Goal: Task Accomplishment & Management: Manage account settings

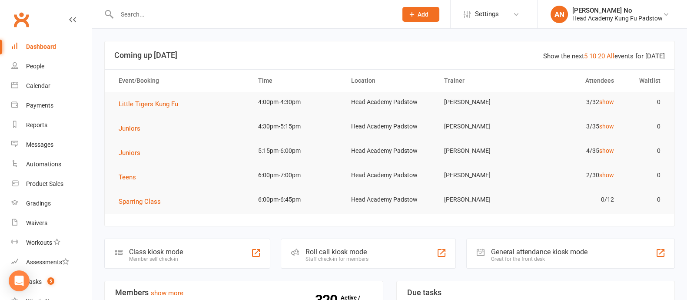
click at [165, 15] on input "text" at bounding box center [252, 14] width 277 height 12
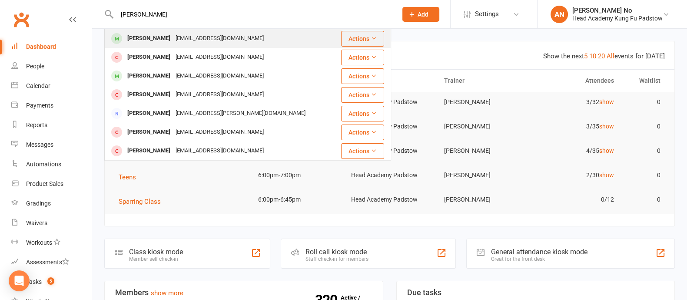
type input "[PERSON_NAME]"
click at [154, 38] on div "[PERSON_NAME]" at bounding box center [149, 38] width 48 height 13
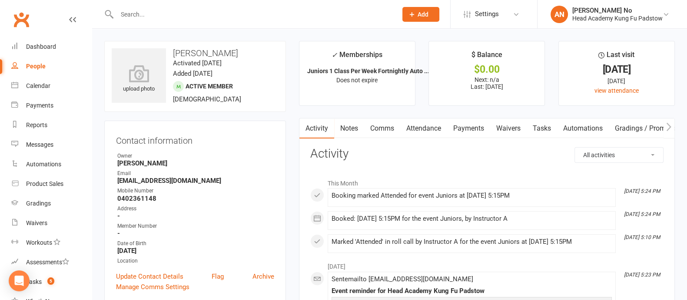
click at [426, 122] on link "Attendance" at bounding box center [423, 128] width 47 height 20
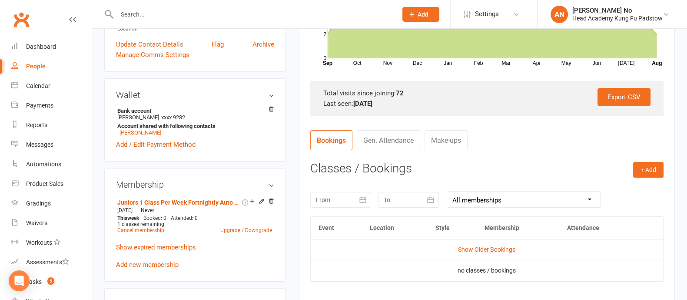
scroll to position [334, 0]
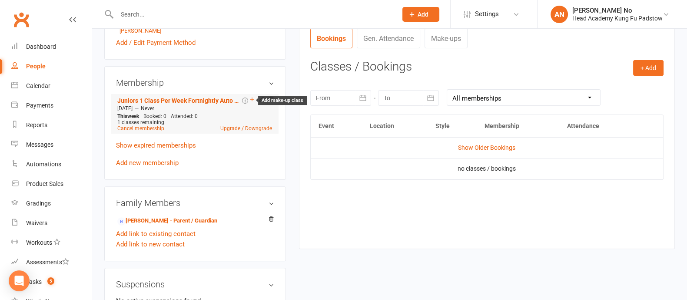
click at [251, 101] on icon at bounding box center [251, 98] width 3 height 3
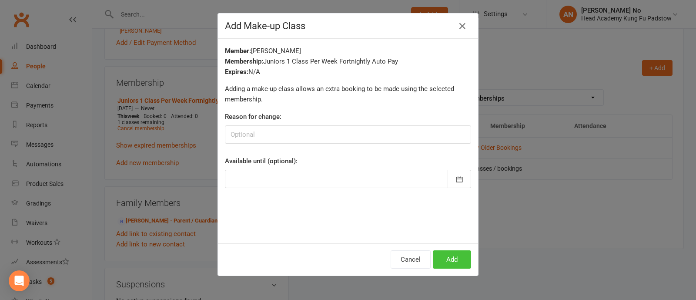
click at [458, 253] on button "Add" at bounding box center [452, 259] width 38 height 18
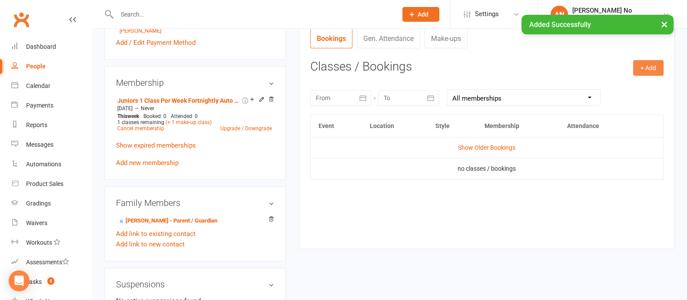
click at [647, 70] on button "+ Add" at bounding box center [649, 68] width 30 height 16
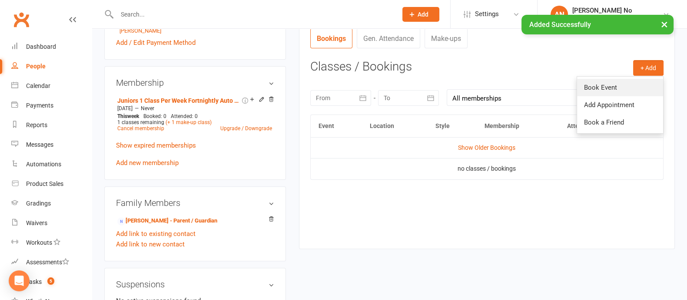
click at [614, 88] on link "Book Event" at bounding box center [620, 87] width 86 height 17
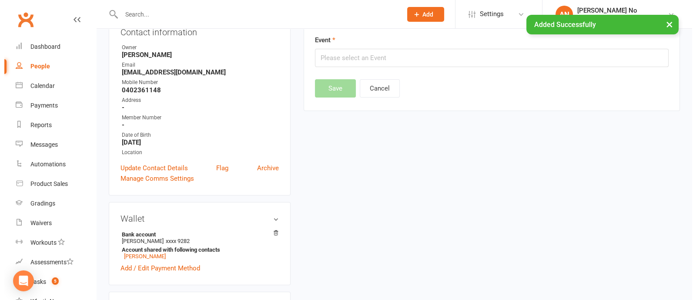
scroll to position [74, 0]
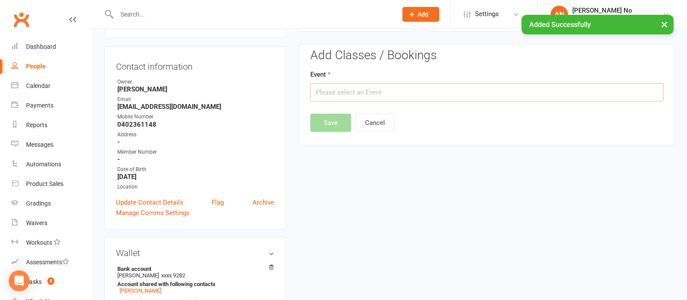
click at [485, 89] on input "text" at bounding box center [487, 92] width 354 height 18
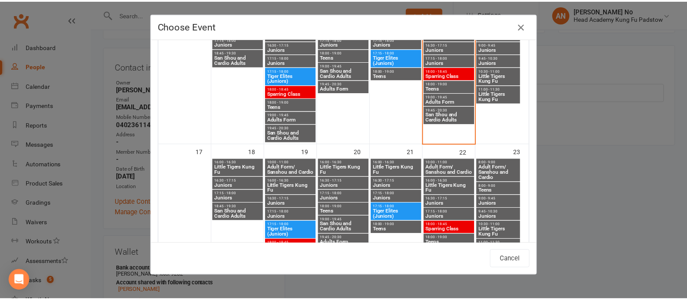
scroll to position [449, 0]
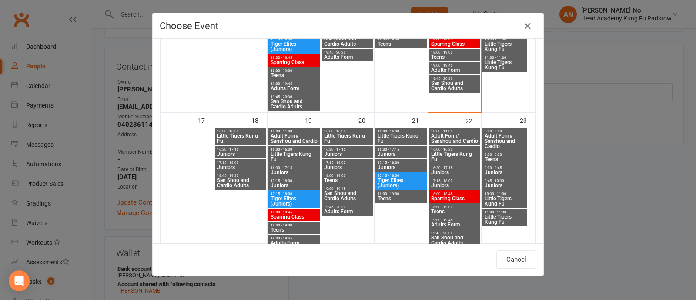
click at [389, 164] on span "Juniors" at bounding box center [401, 166] width 48 height 5
type input "Juniors - [DATE] 5:15:00 PM"
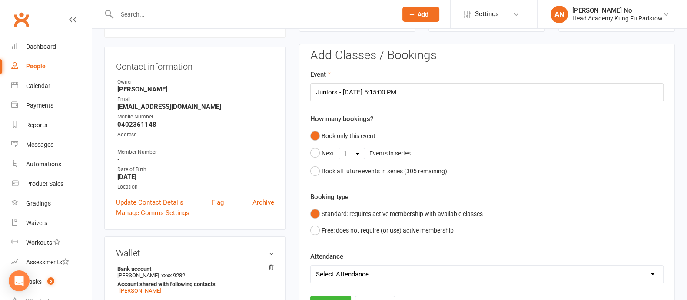
scroll to position [337, 0]
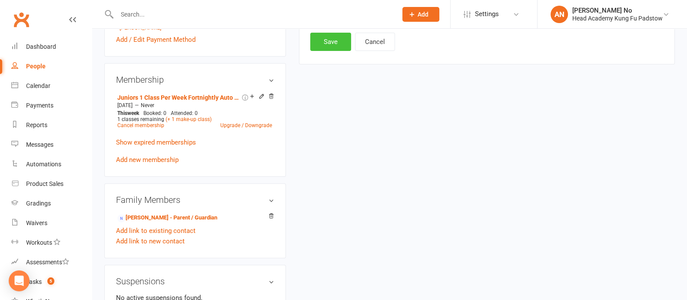
click at [327, 45] on button "Save" at bounding box center [330, 42] width 41 height 18
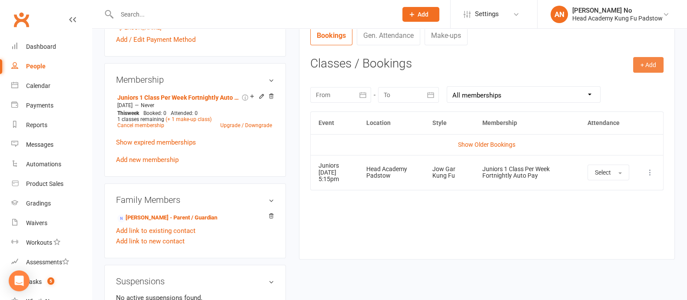
click at [648, 62] on button "+ Add" at bounding box center [649, 65] width 30 height 16
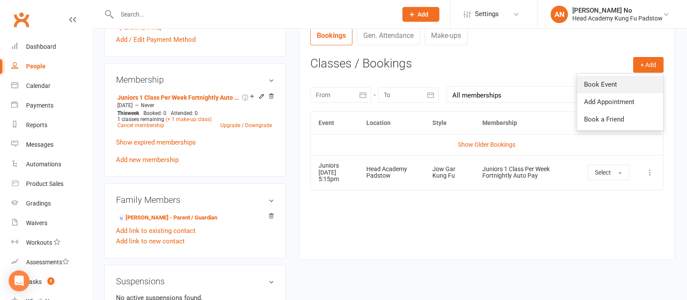
click at [608, 83] on link "Book Event" at bounding box center [620, 84] width 86 height 17
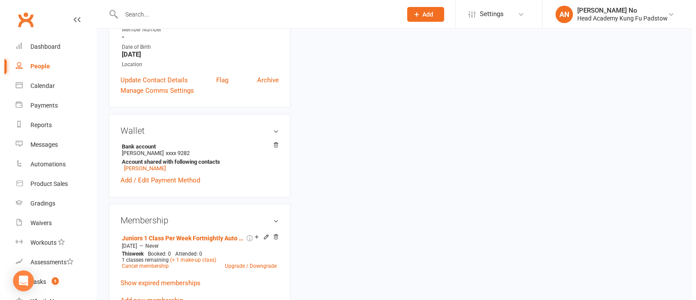
scroll to position [74, 0]
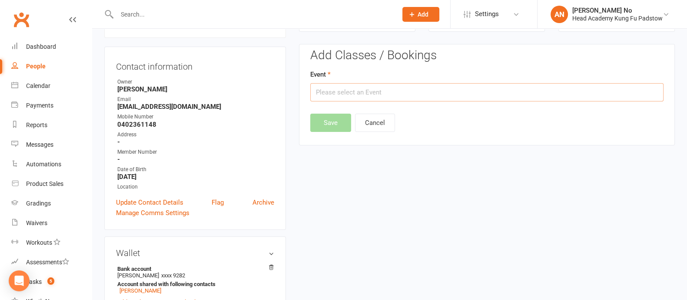
click at [428, 92] on input "text" at bounding box center [487, 92] width 354 height 18
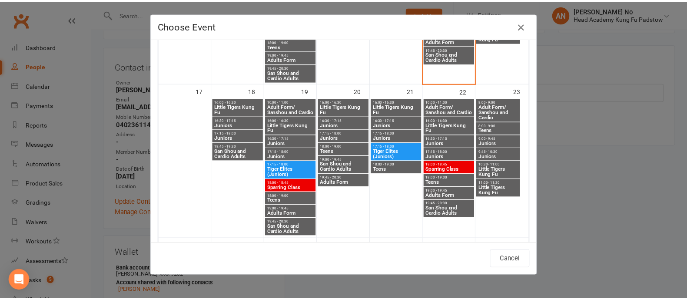
scroll to position [480, 0]
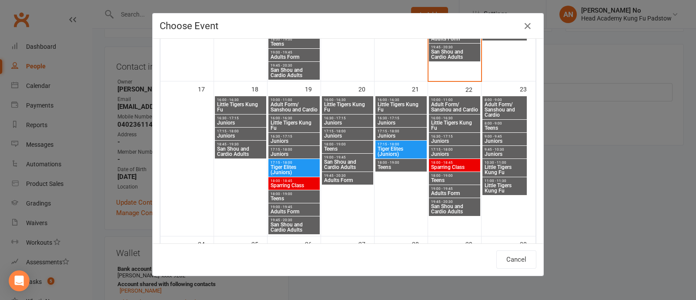
click at [338, 131] on span "17:15 - 18:00" at bounding box center [348, 131] width 48 height 4
type input "Juniors - [DATE] 5:15:00 PM"
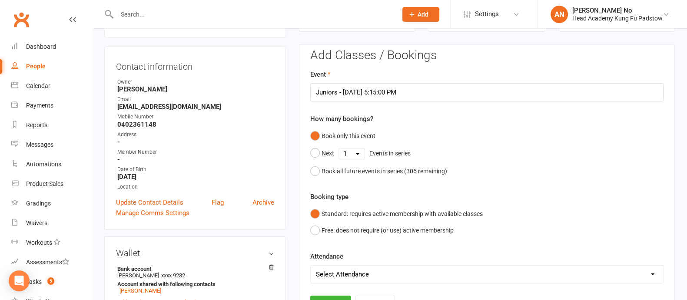
scroll to position [337, 0]
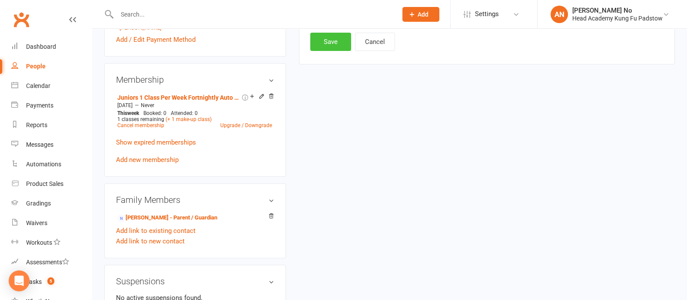
click at [330, 44] on button "Save" at bounding box center [330, 42] width 41 height 18
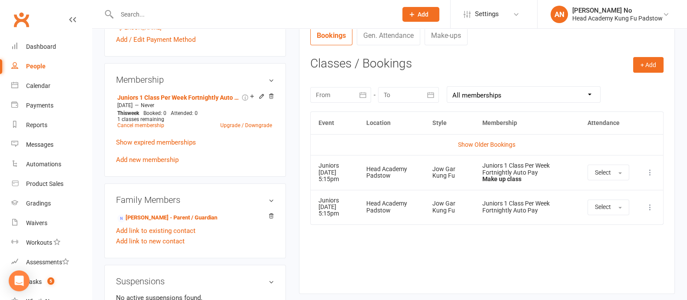
click at [139, 16] on input "text" at bounding box center [252, 14] width 277 height 12
type input "ivy"
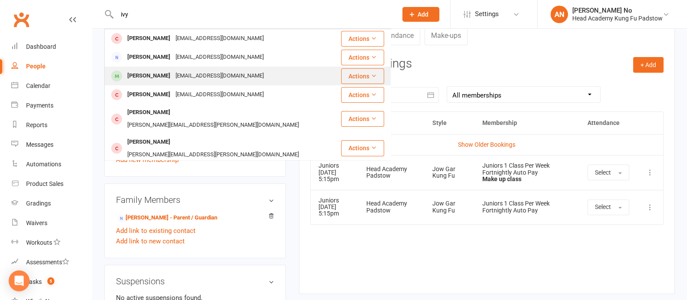
click at [216, 76] on div "[EMAIL_ADDRESS][DOMAIN_NAME]" at bounding box center [219, 76] width 93 height 13
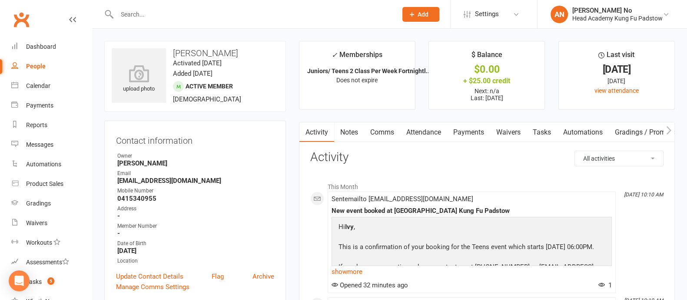
click at [430, 130] on link "Attendance" at bounding box center [423, 132] width 47 height 20
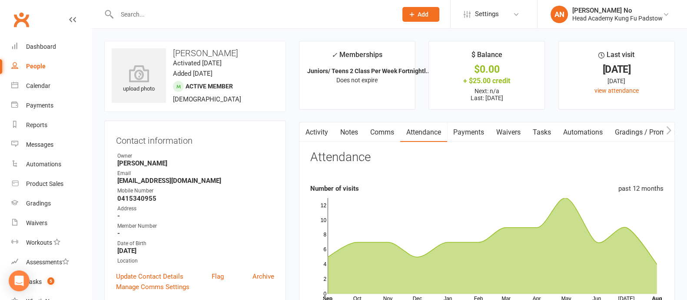
click at [133, 11] on input "text" at bounding box center [252, 14] width 277 height 12
paste input "[EMAIL_ADDRESS][DOMAIN_NAME]"
type input "[EMAIL_ADDRESS][DOMAIN_NAME]"
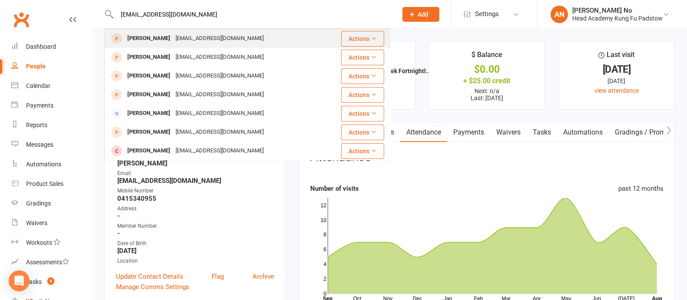
click at [156, 39] on div "[PERSON_NAME]" at bounding box center [149, 38] width 48 height 13
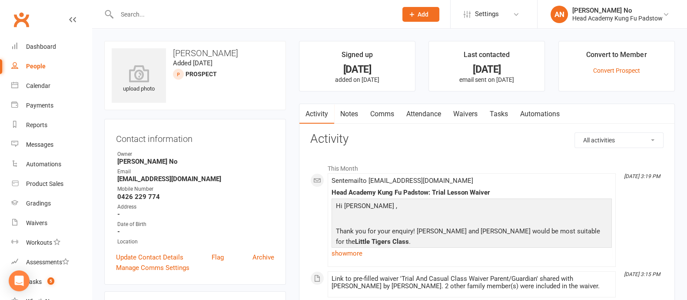
click at [142, 9] on input "text" at bounding box center [252, 14] width 277 height 12
type input "macy"
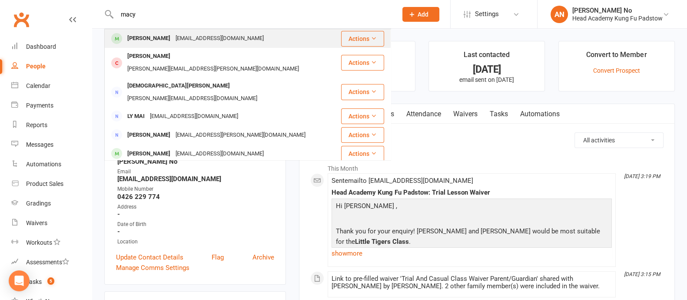
click at [145, 38] on div "[PERSON_NAME]" at bounding box center [149, 38] width 48 height 13
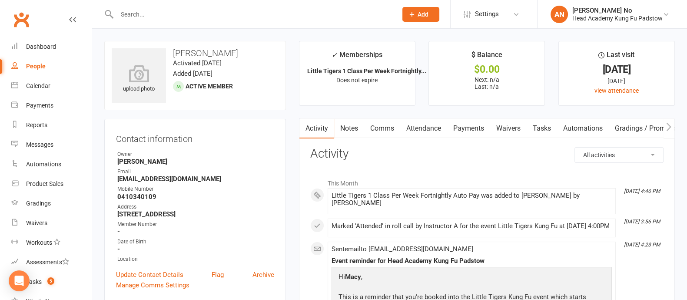
scroll to position [262, 0]
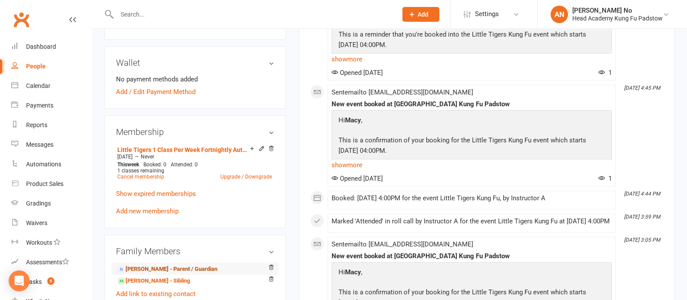
click at [167, 268] on link "[PERSON_NAME] - Parent / Guardian" at bounding box center [167, 268] width 100 height 9
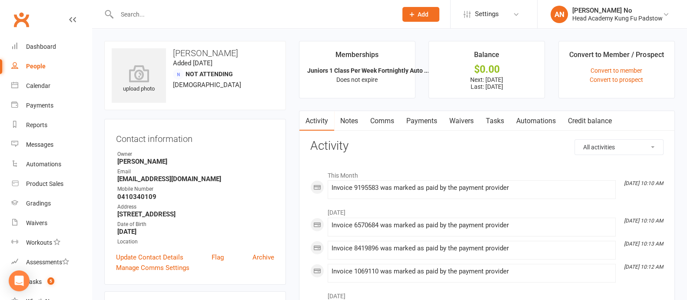
click at [426, 121] on link "Payments" at bounding box center [421, 121] width 43 height 20
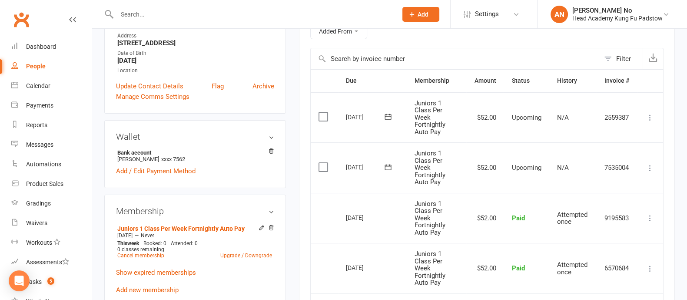
scroll to position [174, 0]
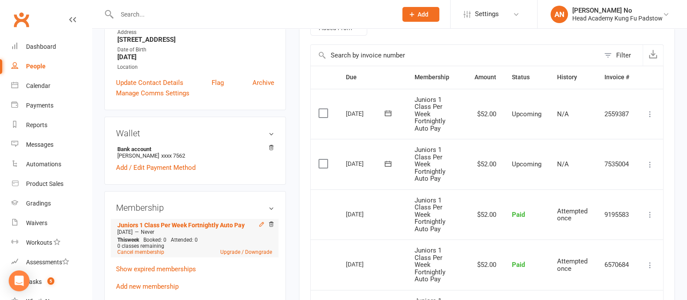
click at [260, 225] on icon at bounding box center [262, 224] width 6 height 6
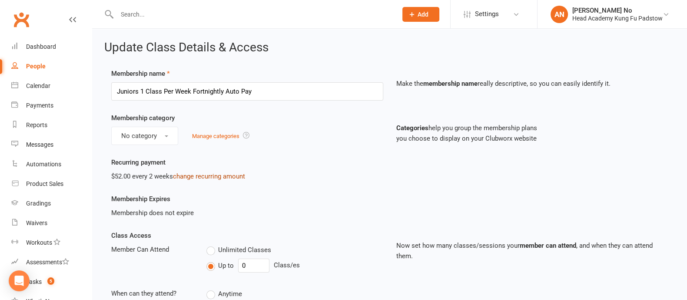
click at [213, 176] on link "change recurring amount" at bounding box center [209, 176] width 72 height 8
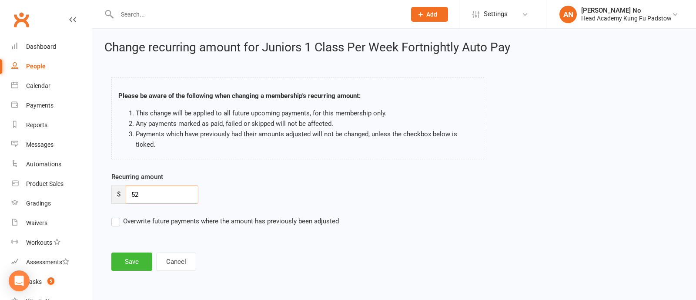
click at [150, 185] on input "52" at bounding box center [162, 194] width 73 height 18
type input "95.2"
click at [130, 254] on button "Save" at bounding box center [131, 261] width 41 height 18
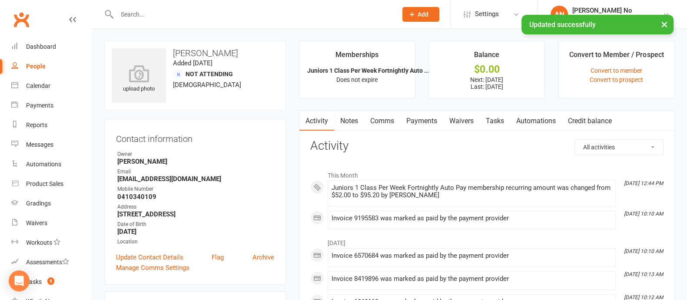
click at [425, 117] on link "Payments" at bounding box center [421, 121] width 43 height 20
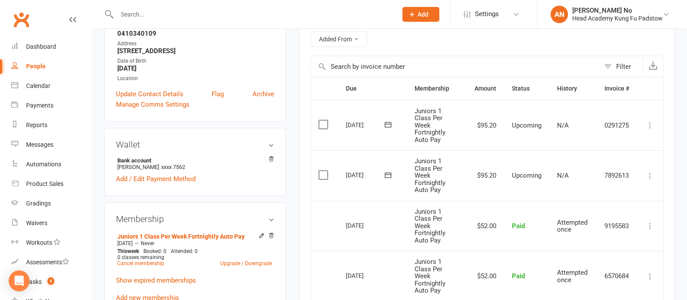
scroll to position [166, 0]
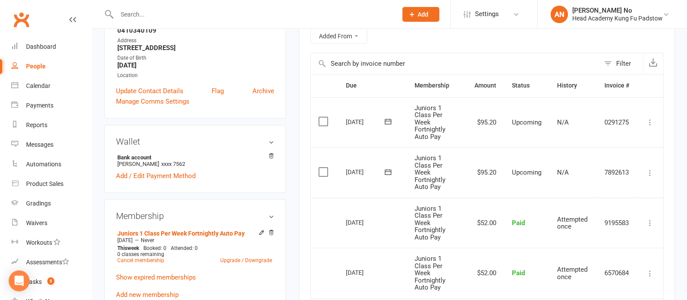
drag, startPoint x: 150, startPoint y: 120, endPoint x: 177, endPoint y: 120, distance: 27.4
click at [150, 120] on aside "upload photo Michelle Leavers Added 7 November, 2023 Not Attending 38 years old…" at bounding box center [195, 184] width 182 height 619
click at [649, 172] on icon at bounding box center [650, 172] width 9 height 9
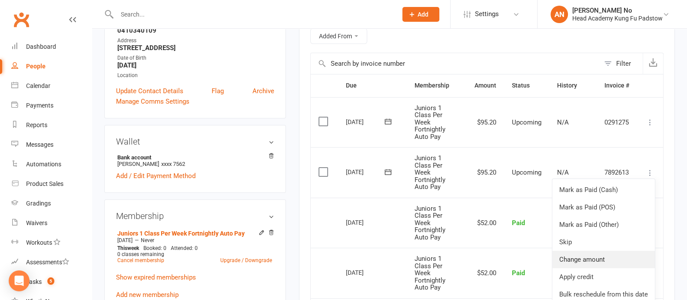
click at [602, 257] on link "Change amount" at bounding box center [604, 258] width 103 height 17
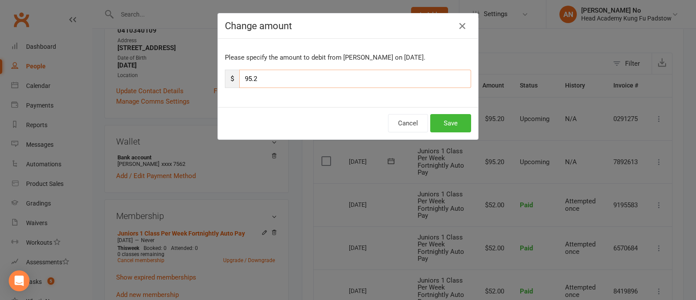
click at [294, 79] on input "95.2" at bounding box center [355, 79] width 232 height 18
type input "116.80"
click at [450, 126] on button "Save" at bounding box center [450, 123] width 41 height 18
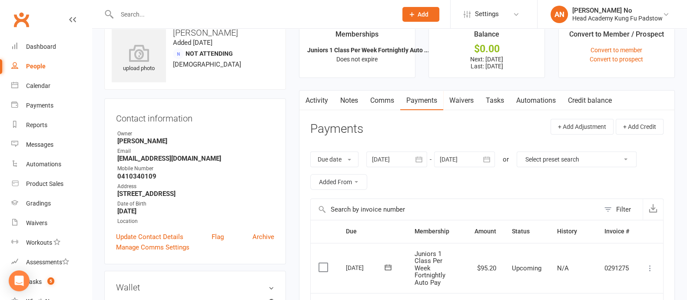
scroll to position [18, 0]
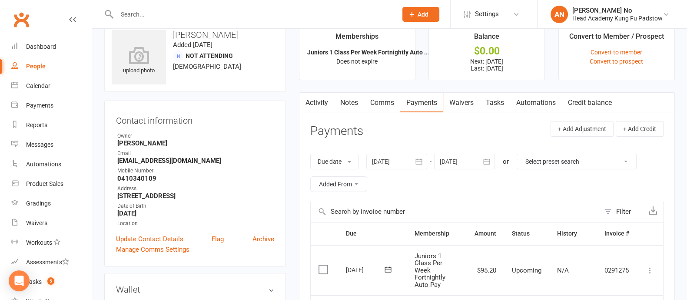
click at [346, 99] on link "Notes" at bounding box center [349, 103] width 30 height 20
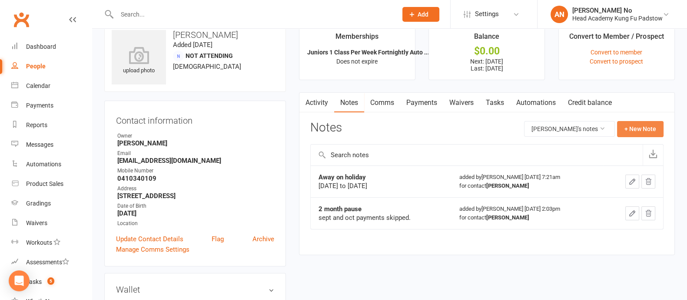
click at [634, 130] on button "+ New Note" at bounding box center [640, 129] width 47 height 16
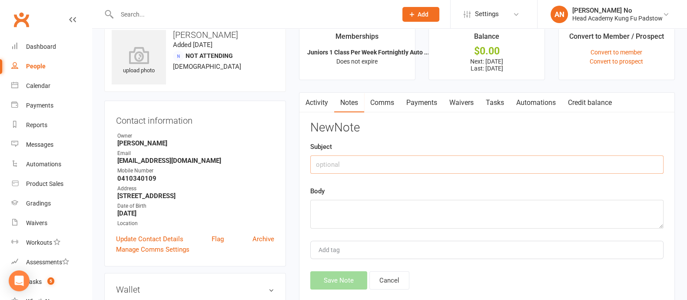
click at [351, 160] on input "text" at bounding box center [487, 164] width 354 height 18
type input "A"
type input "Macy starts LTs 1 class weekly"
click at [344, 212] on textarea at bounding box center [487, 214] width 354 height 29
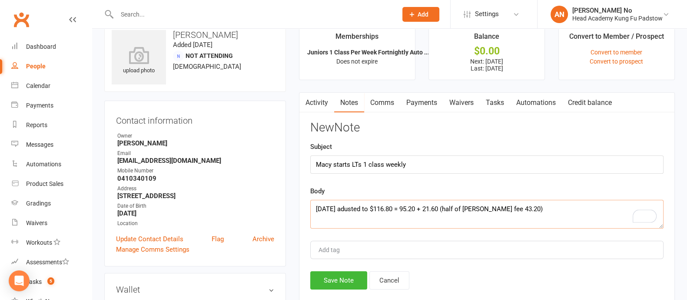
click at [350, 209] on textarea "26th Aug adusted to $116.80 = 95.20 + 21.60 (half of Macy's fee 43.20)" at bounding box center [487, 214] width 354 height 29
click at [535, 210] on textarea "26th Aug adjusted to $116.80 = 95.20 + 21.60 (half of Macy's fee 43.20)" at bounding box center [487, 214] width 354 height 29
click at [529, 205] on textarea "26th Aug adjusted to $116.80 = 95.20 + 21.60 (half of Macy's fee 43.20) 9th Sep…" at bounding box center [487, 214] width 354 height 29
click at [388, 218] on textarea "26th Aug adjusted to $116.80 = 95.20 + 21.60 (half of Macy's fee 43.20) || 9th …" at bounding box center [487, 214] width 354 height 29
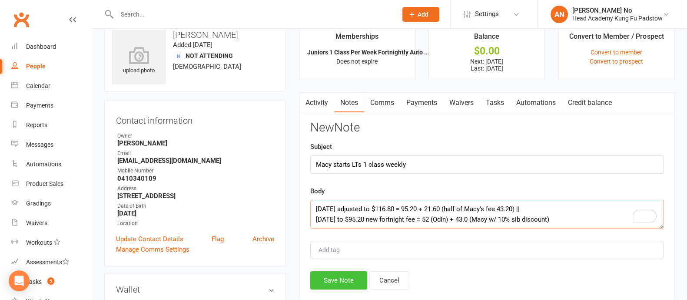
type textarea "26th Aug adjusted to $116.80 = 95.20 + 21.60 (half of Macy's fee 43.20) || 9th …"
click at [344, 276] on button "Save Note" at bounding box center [338, 280] width 57 height 18
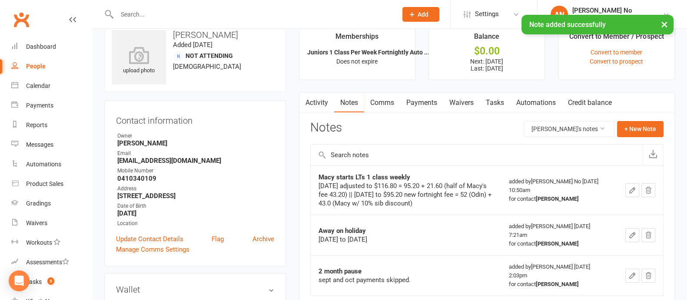
click at [425, 100] on link "Payments" at bounding box center [421, 103] width 43 height 20
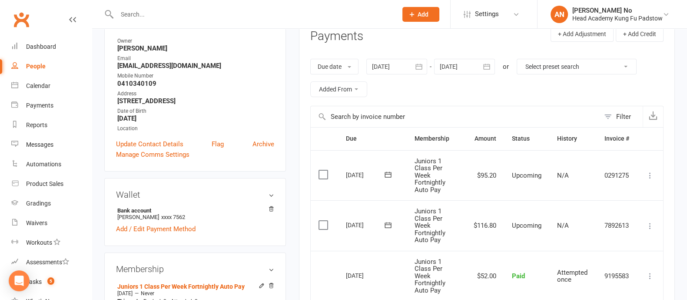
scroll to position [104, 0]
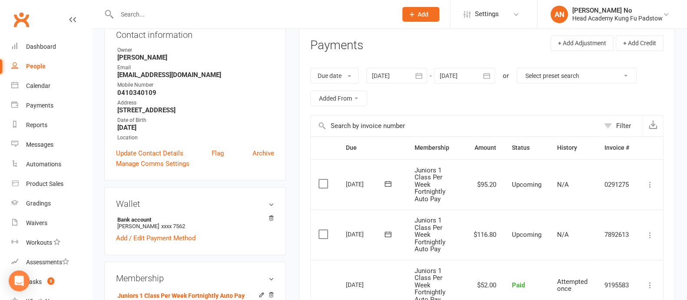
click at [490, 76] on icon "button" at bounding box center [487, 76] width 7 height 6
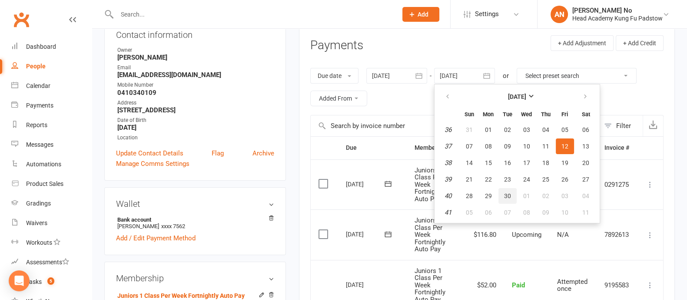
click at [507, 193] on span "30" at bounding box center [507, 195] width 7 height 7
type input "30 Sep 2025"
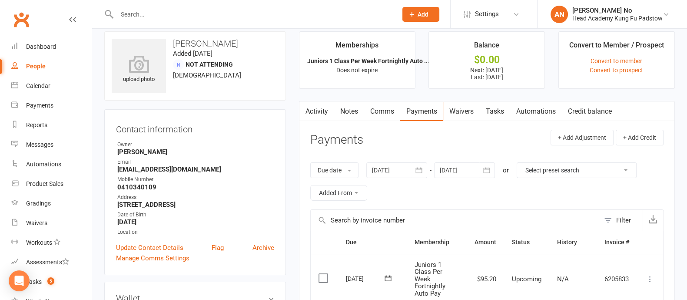
scroll to position [0, 0]
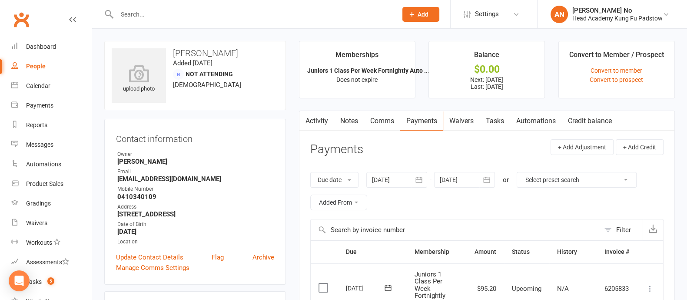
click at [35, 68] on div "People" at bounding box center [36, 66] width 20 height 7
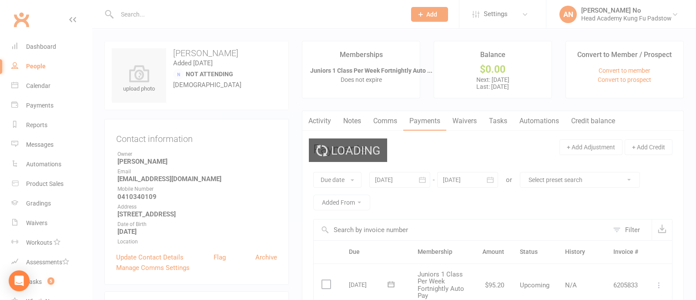
select select "100"
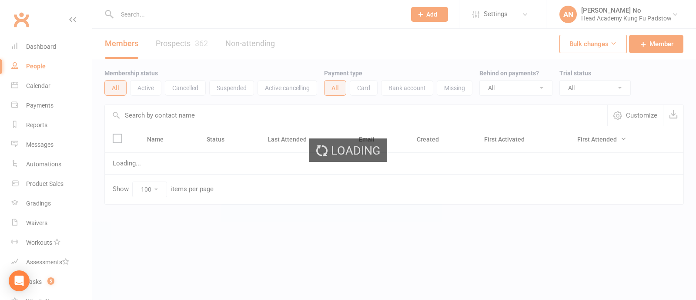
click at [40, 107] on div "Loading" at bounding box center [348, 150] width 696 height 300
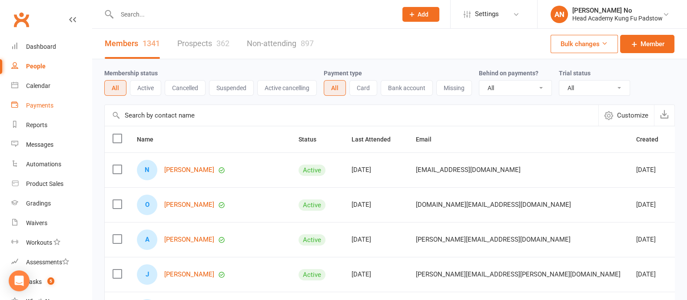
click at [44, 107] on div "Payments" at bounding box center [39, 105] width 27 height 7
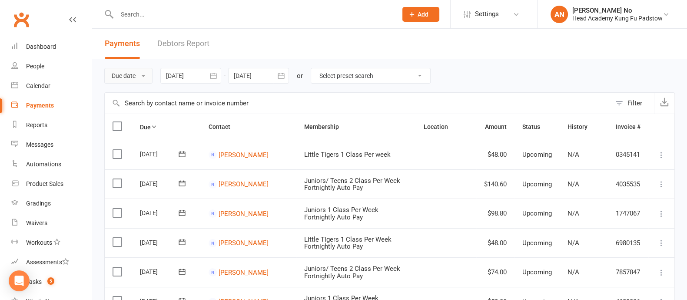
click at [129, 73] on button "Due date" at bounding box center [128, 76] width 48 height 16
click at [143, 130] on link "Date failed" at bounding box center [148, 129] width 86 height 17
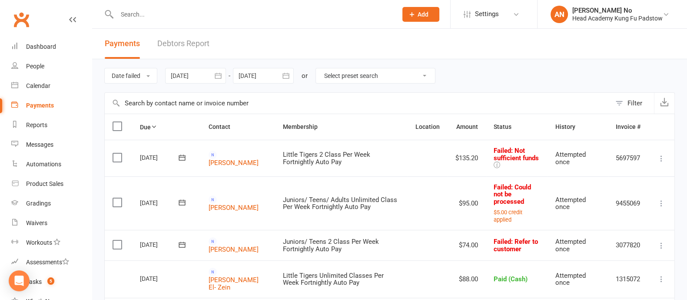
click at [215, 74] on icon "button" at bounding box center [218, 75] width 9 height 9
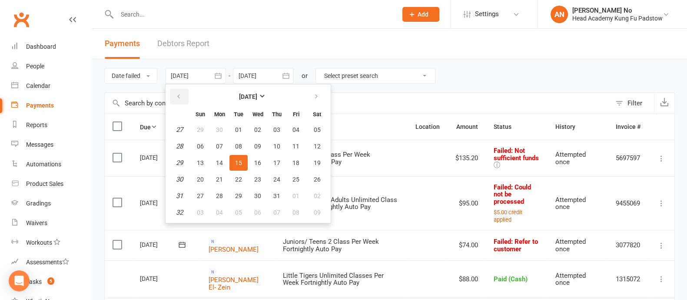
click at [183, 93] on button "button" at bounding box center [179, 97] width 19 height 16
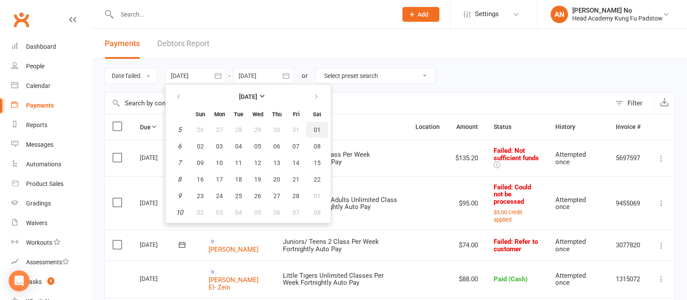
click at [314, 123] on button "01" at bounding box center [317, 130] width 22 height 16
type input "01 Feb 2025"
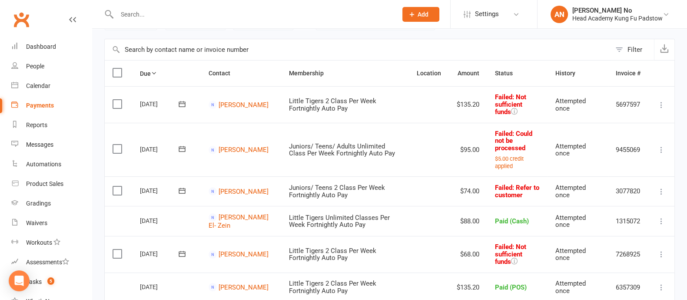
scroll to position [70, 0]
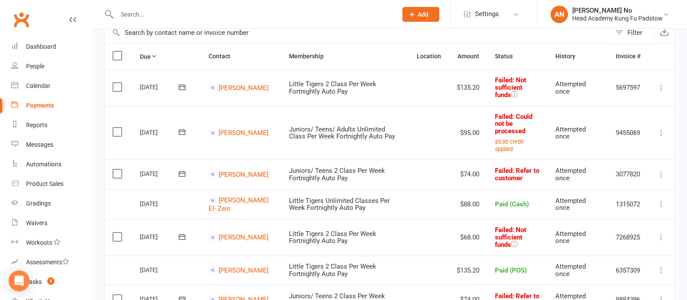
click at [661, 128] on icon at bounding box center [661, 132] width 9 height 9
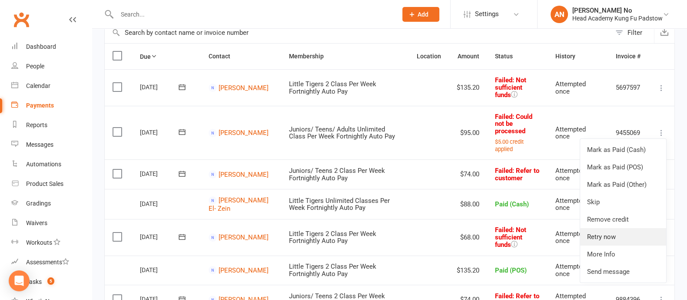
click at [609, 231] on link "Retry now" at bounding box center [623, 236] width 86 height 17
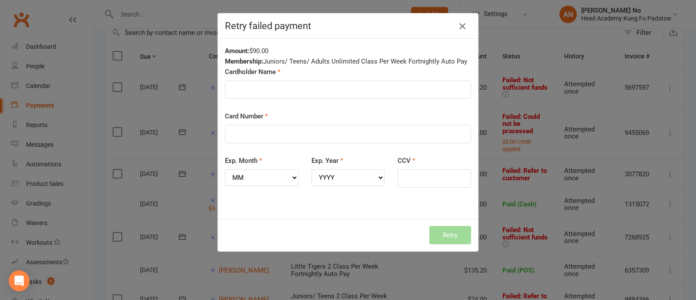
click at [458, 30] on icon "button" at bounding box center [462, 26] width 10 height 10
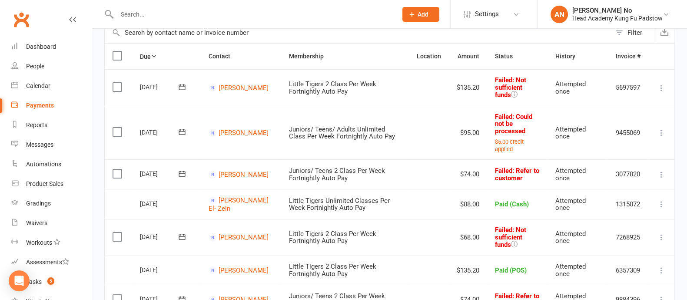
click at [183, 129] on icon at bounding box center [182, 132] width 7 height 6
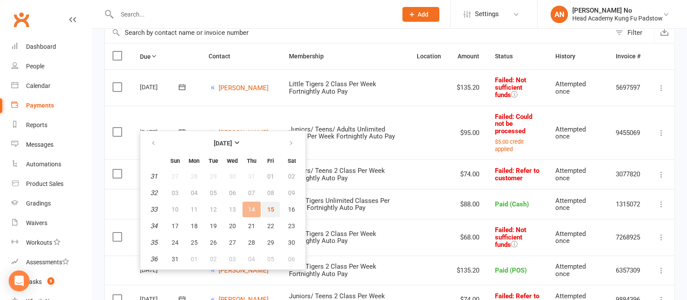
click at [270, 210] on span "15" at bounding box center [270, 209] width 7 height 7
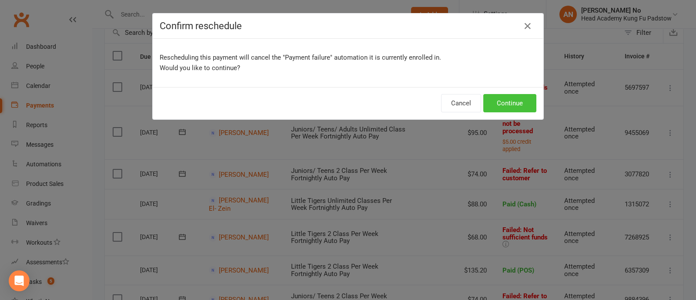
click at [515, 103] on button "Continue" at bounding box center [509, 103] width 53 height 18
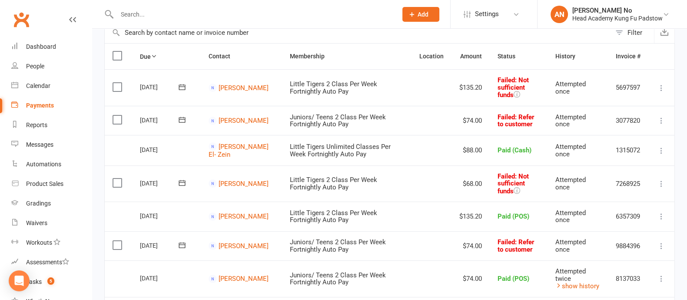
scroll to position [0, 0]
